Goal: Task Accomplishment & Management: Manage account settings

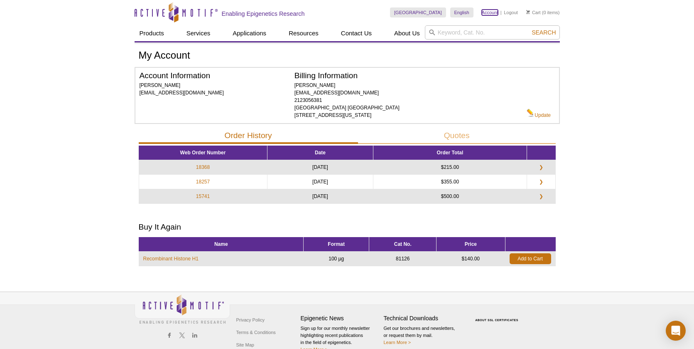
click at [492, 12] on link "Account" at bounding box center [490, 13] width 17 height 6
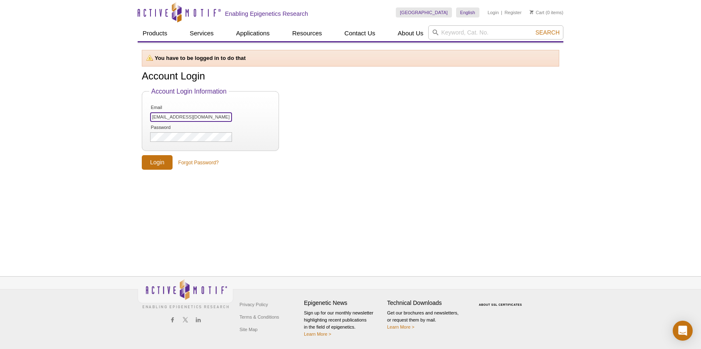
drag, startPoint x: 227, startPoint y: 116, endPoint x: 173, endPoint y: 122, distance: 53.9
click at [98, 115] on div "Active Motif Logo Enabling Epigenetics Research 0 Search Skip to content Active…" at bounding box center [350, 174] width 701 height 349
paste input "[EMAIL_ADDRESS][DOMAIN_NAME]"
type input "[EMAIL_ADDRESS][DOMAIN_NAME]"
click at [150, 162] on input "Login" at bounding box center [157, 162] width 31 height 15
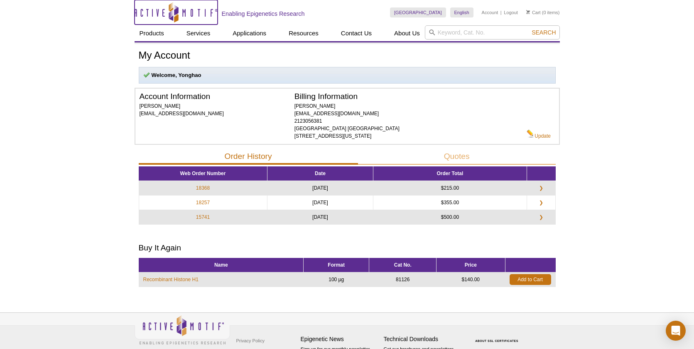
click at [165, 15] on icon "Active Motif Logo" at bounding box center [176, 12] width 83 height 20
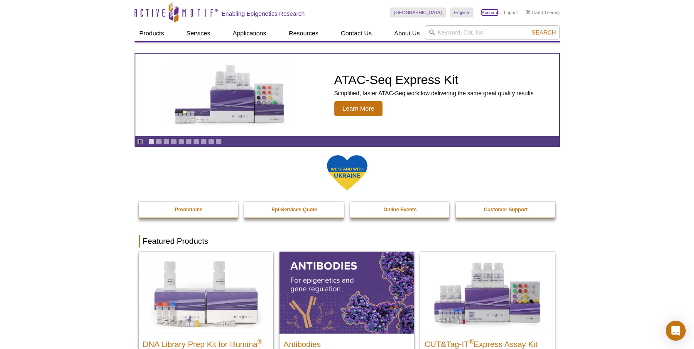
click at [492, 12] on link "Account" at bounding box center [490, 13] width 17 height 6
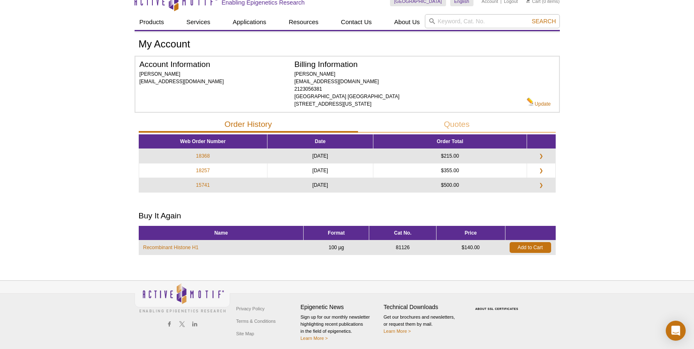
scroll to position [15, 0]
